Goal: Transaction & Acquisition: Purchase product/service

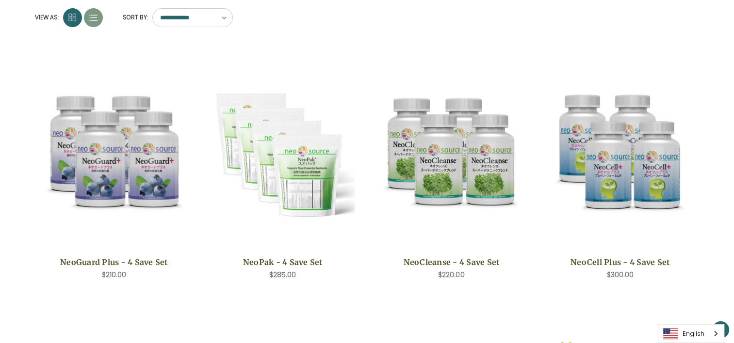
scroll to position [145, 0]
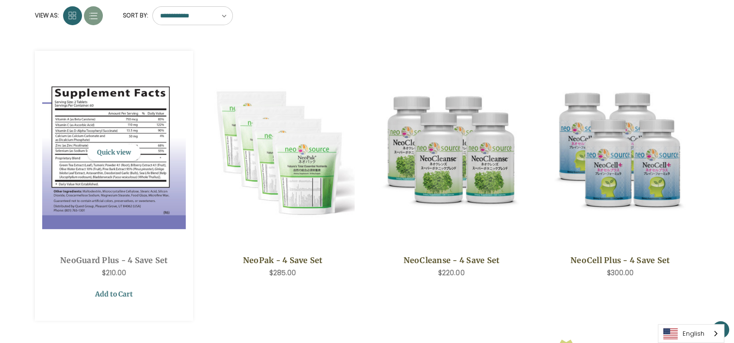
click at [108, 295] on link "Add to Cart" at bounding box center [114, 294] width 144 height 18
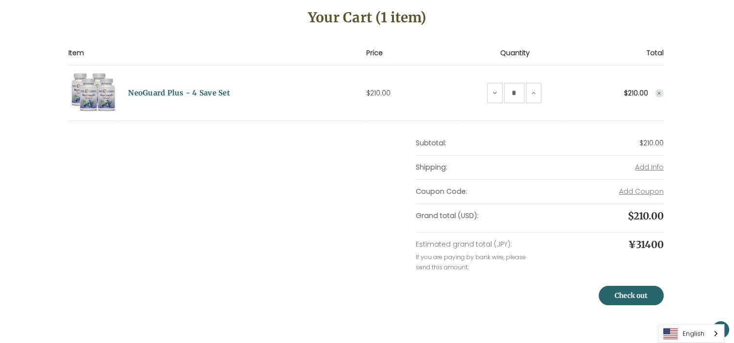
scroll to position [145, 0]
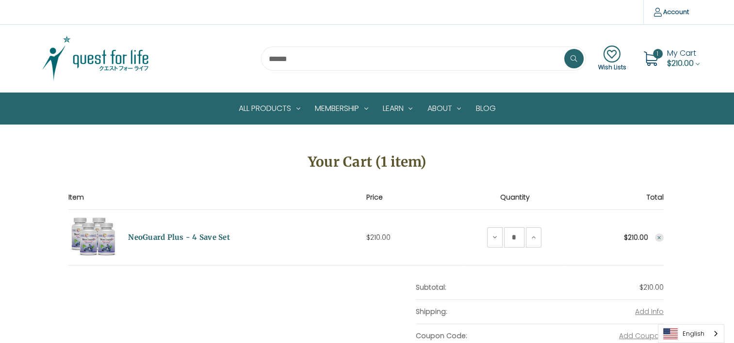
click at [676, 49] on span "My Cart" at bounding box center [681, 53] width 29 height 11
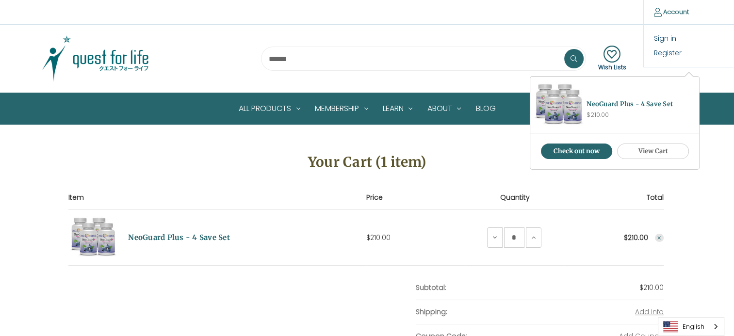
click at [677, 11] on link "Account" at bounding box center [671, 12] width 56 height 24
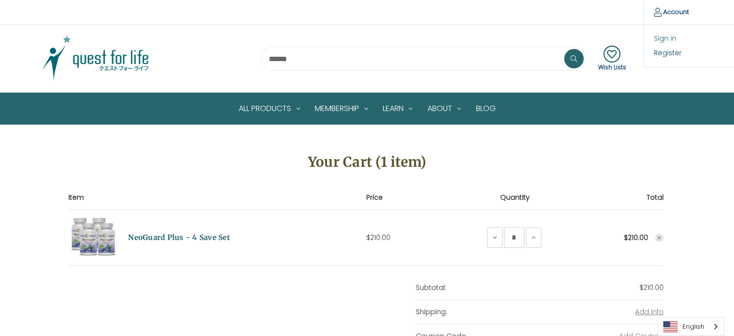
click at [665, 41] on link "Sign in" at bounding box center [691, 39] width 96 height 14
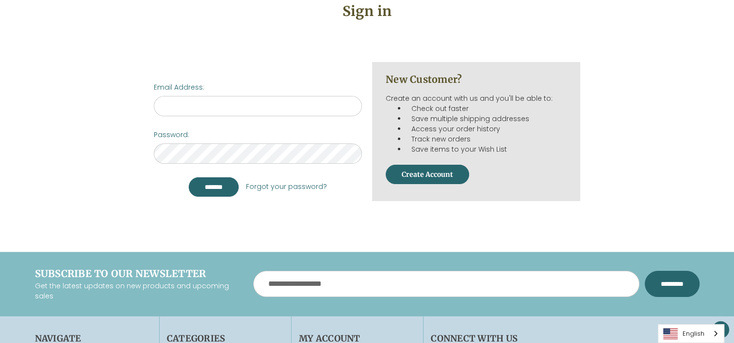
scroll to position [145, 0]
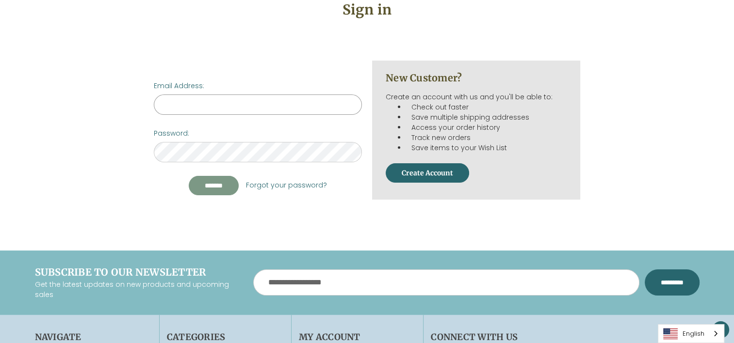
type input "**********"
click at [213, 180] on input "*******" at bounding box center [214, 185] width 50 height 19
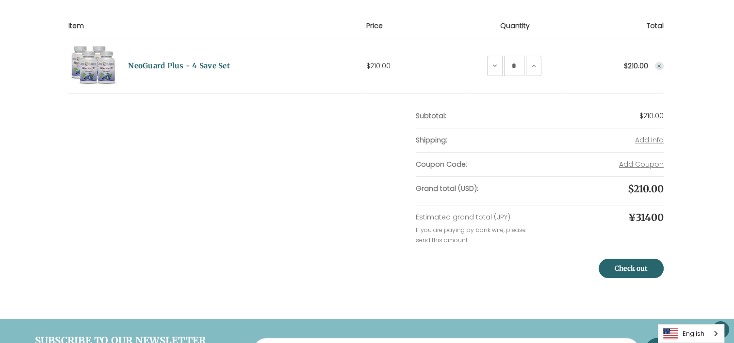
scroll to position [232, 0]
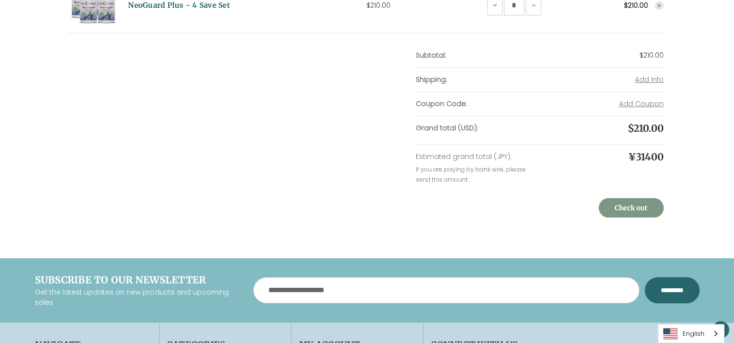
click at [632, 204] on link "Check out" at bounding box center [630, 207] width 65 height 19
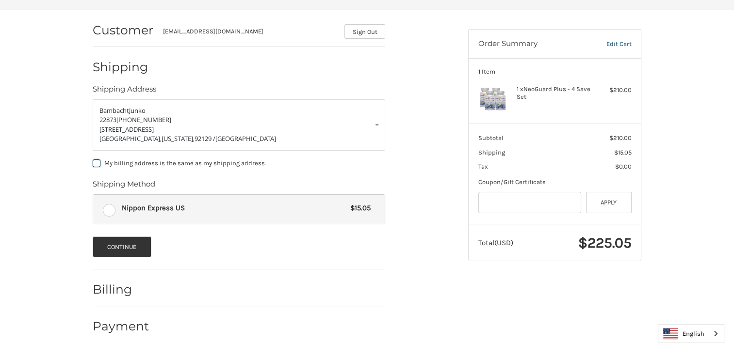
scroll to position [133, 0]
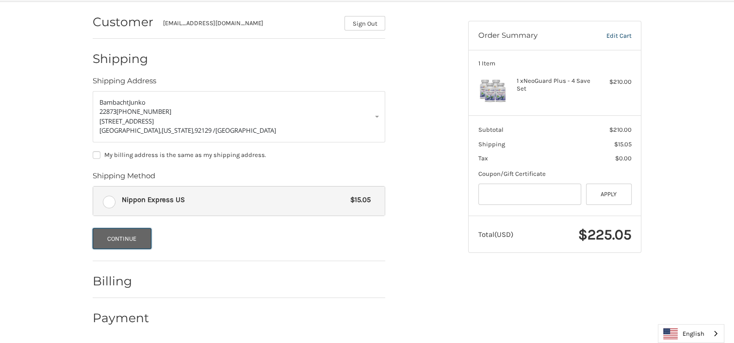
click at [121, 238] on button "Continue" at bounding box center [122, 238] width 59 height 21
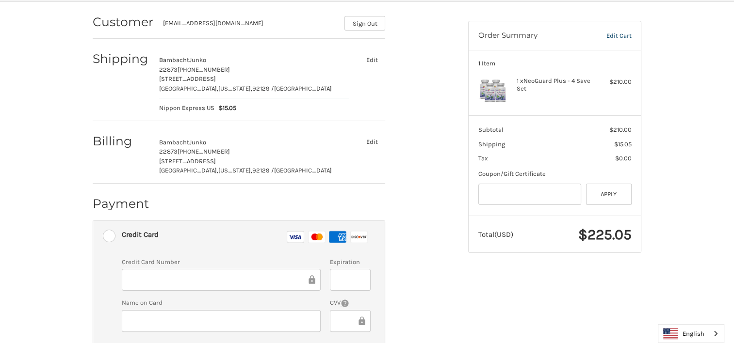
click at [434, 261] on div "Customer jbambacht@yahoo.com Sign Out Shipping Bambacht Junko 22873 858-780-886…" at bounding box center [272, 198] width 375 height 393
click at [335, 278] on div at bounding box center [350, 280] width 40 height 22
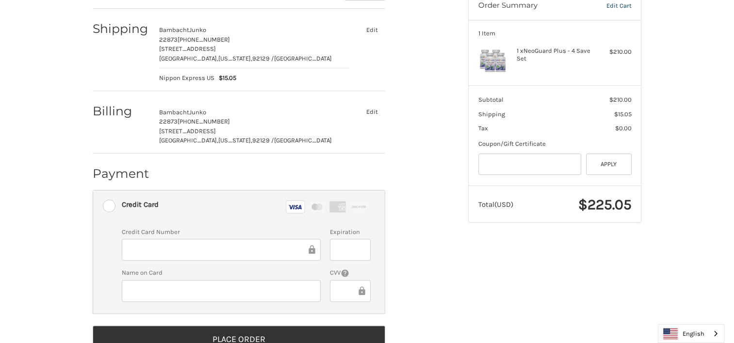
scroll to position [193, 0]
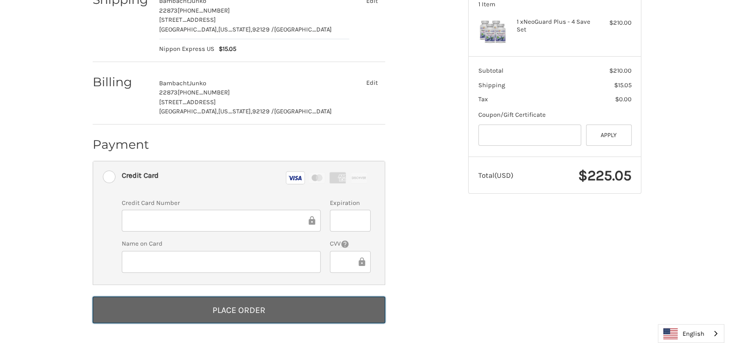
click at [225, 310] on button "Place Order" at bounding box center [239, 310] width 292 height 27
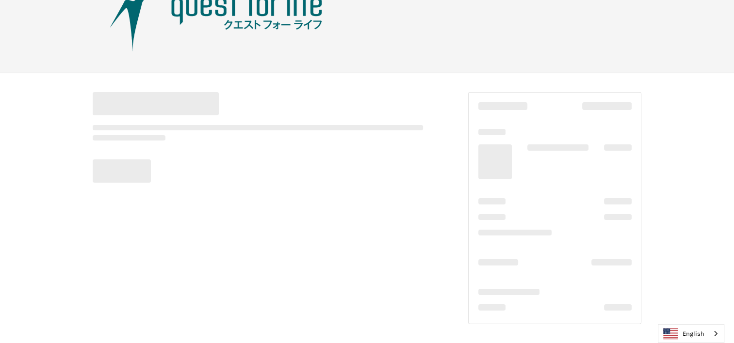
scroll to position [62, 0]
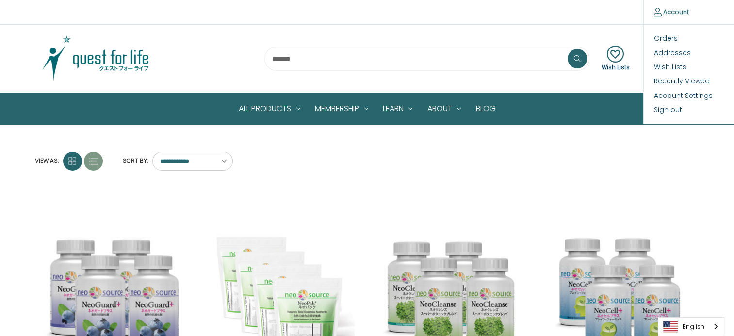
click at [671, 16] on link "Account" at bounding box center [671, 12] width 56 height 24
click at [666, 110] on link "Sign out" at bounding box center [691, 110] width 96 height 14
